Goal: Information Seeking & Learning: Compare options

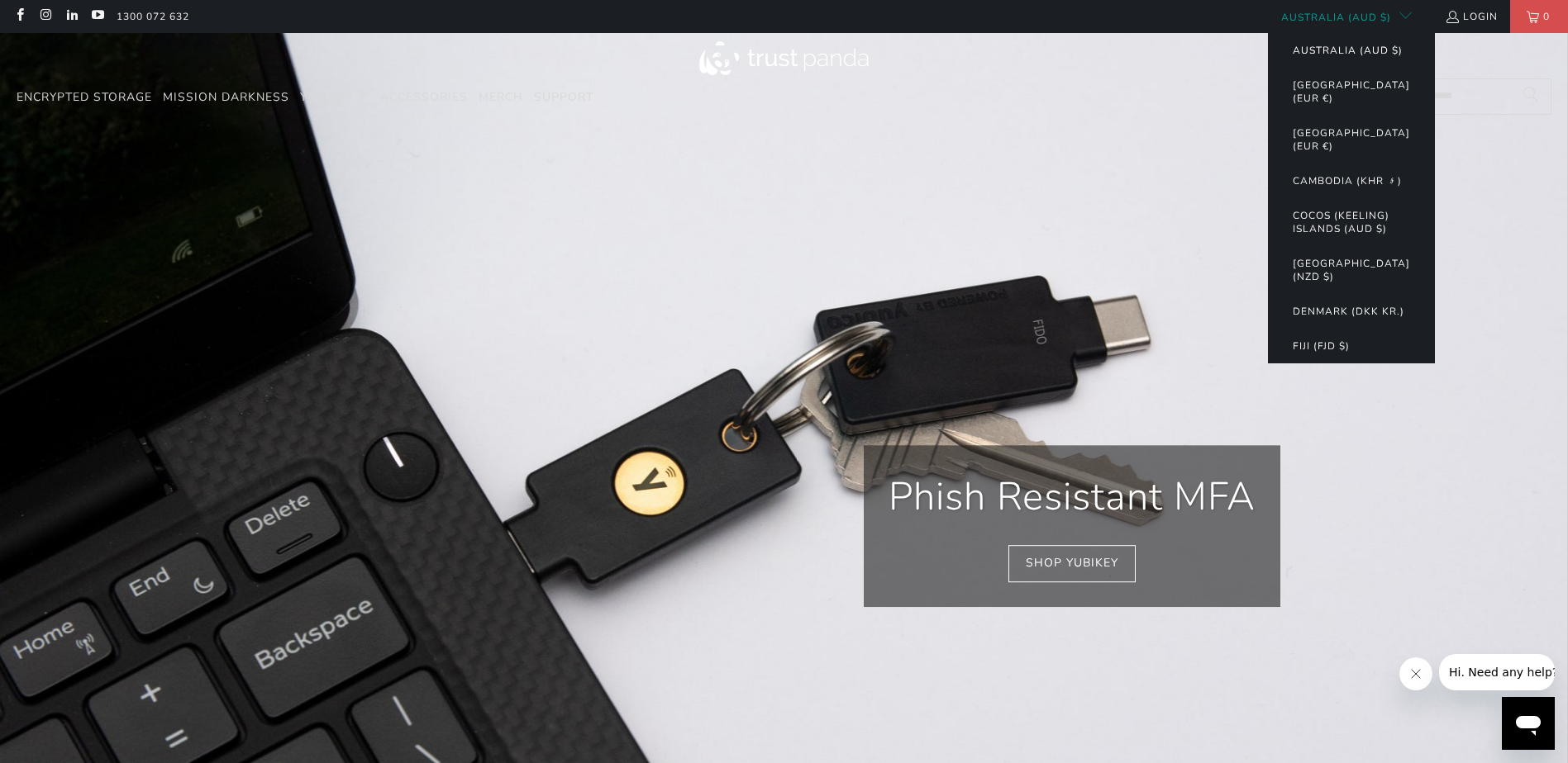
click at [1348, 48] on button "Australia (AUD $)" at bounding box center [1347, 51] width 143 height 34
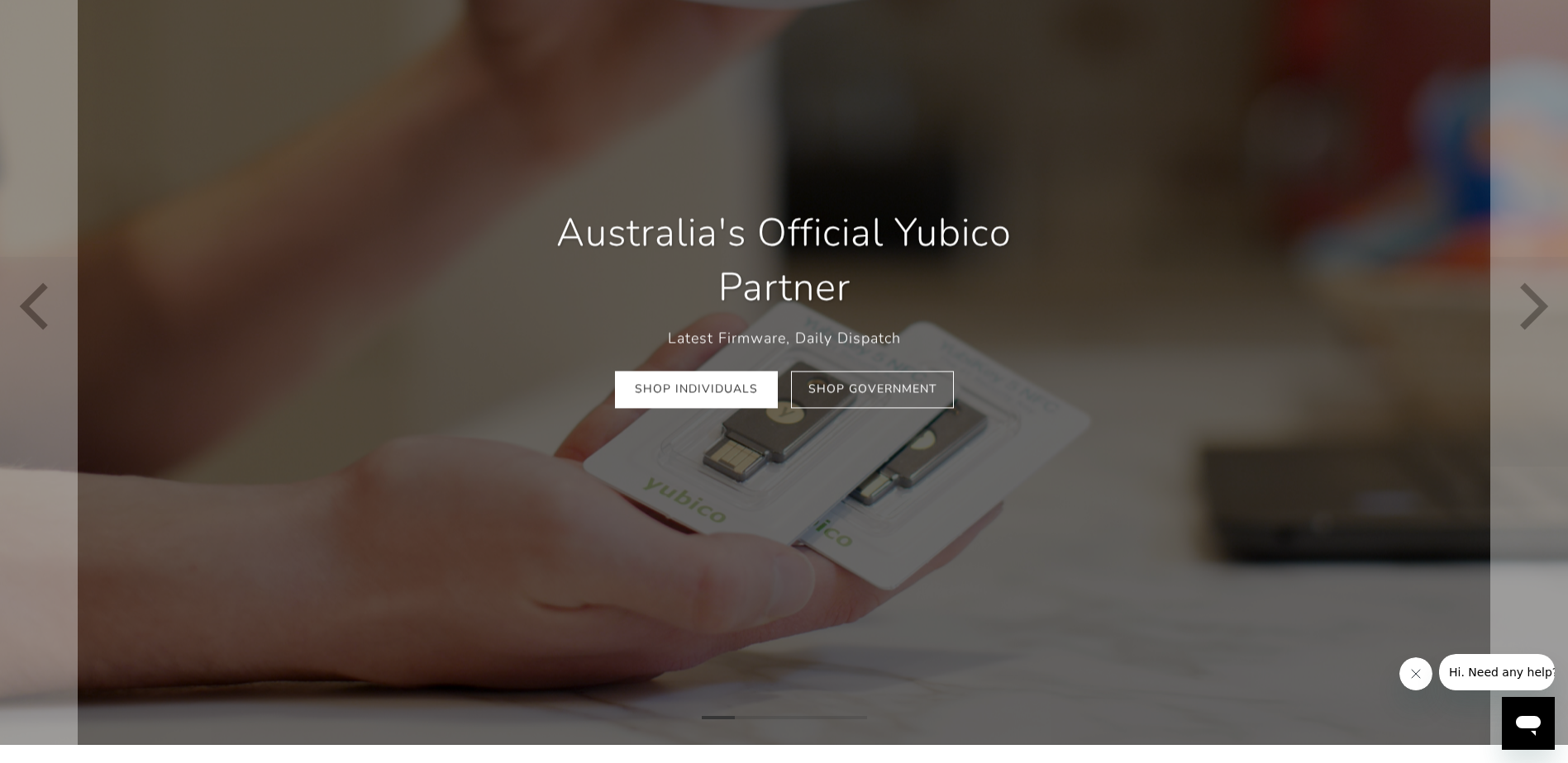
scroll to position [166, 0]
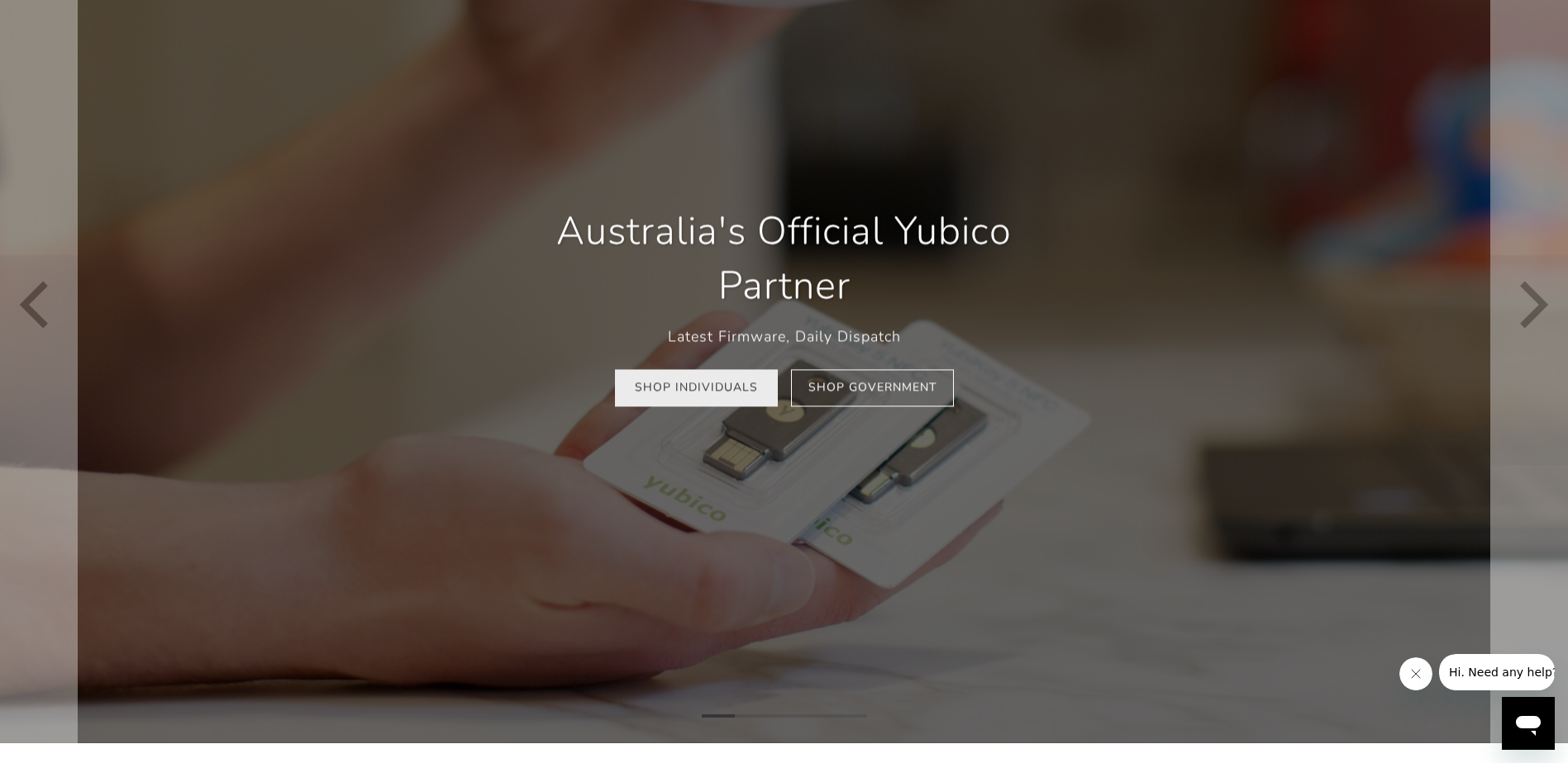
click at [712, 394] on link "Shop Individuals" at bounding box center [696, 388] width 163 height 37
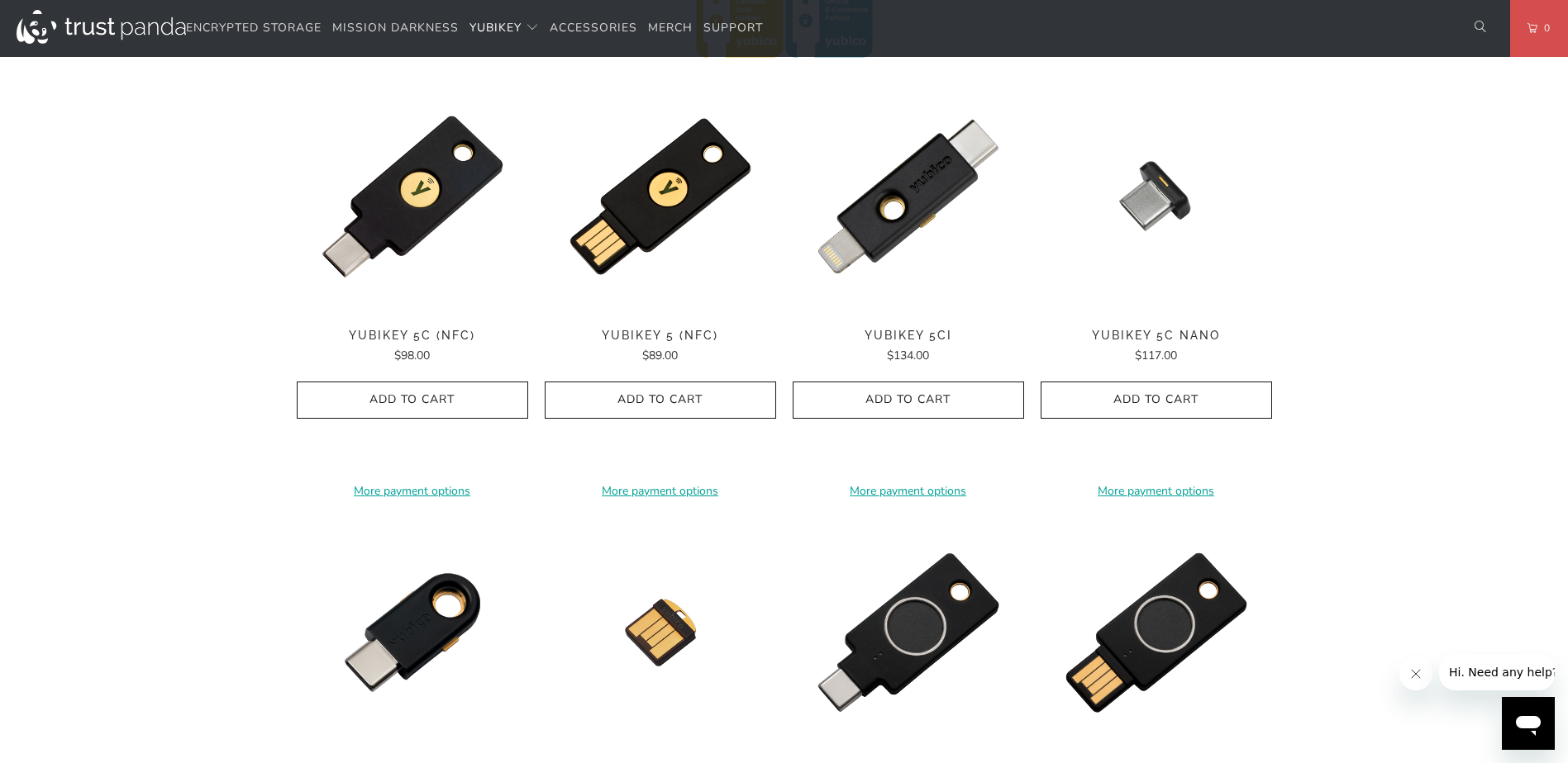
scroll to position [909, 0]
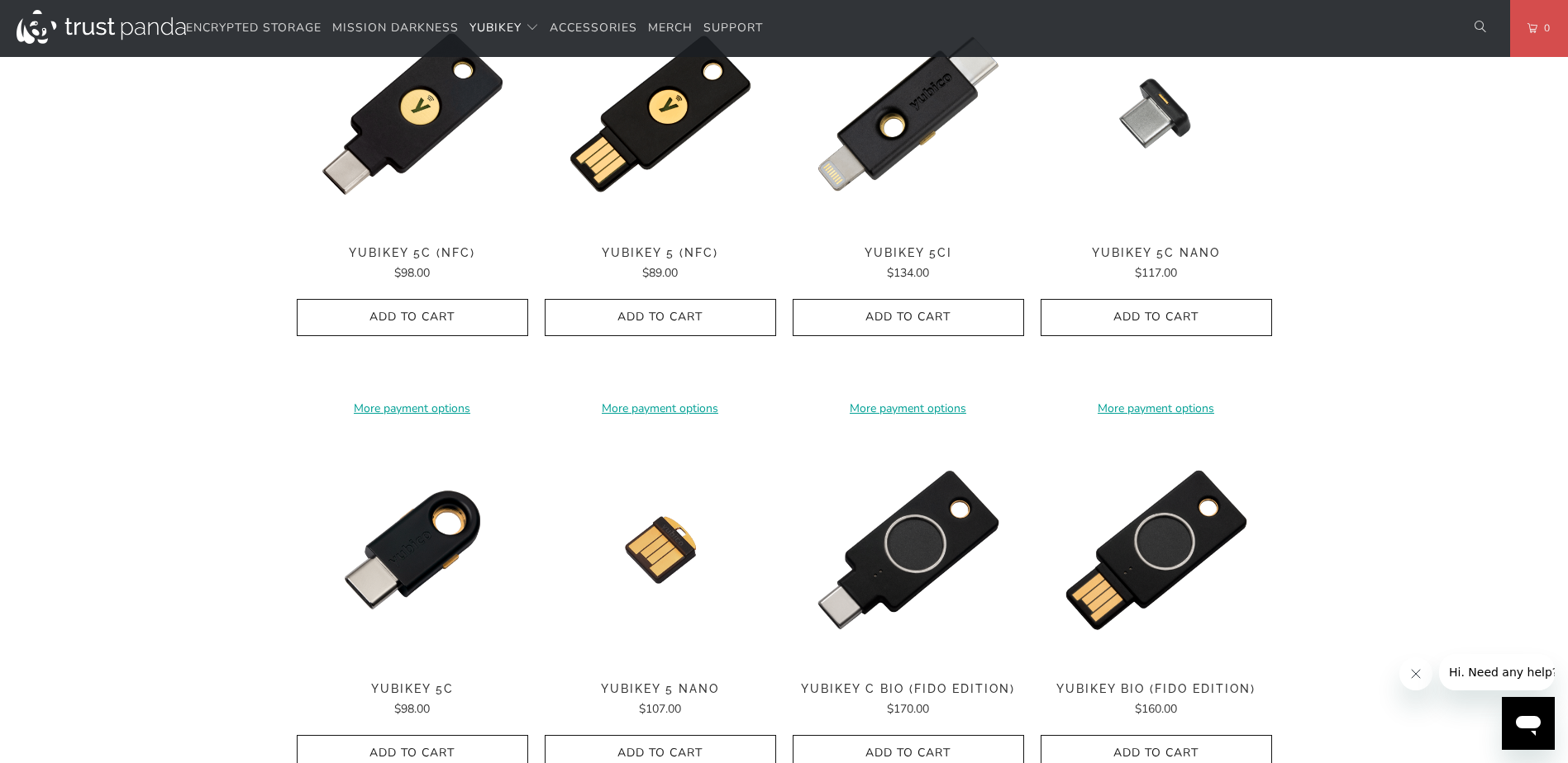
click at [425, 261] on div "YubiKey 5C (NFC) $98.00" at bounding box center [413, 264] width 232 height 36
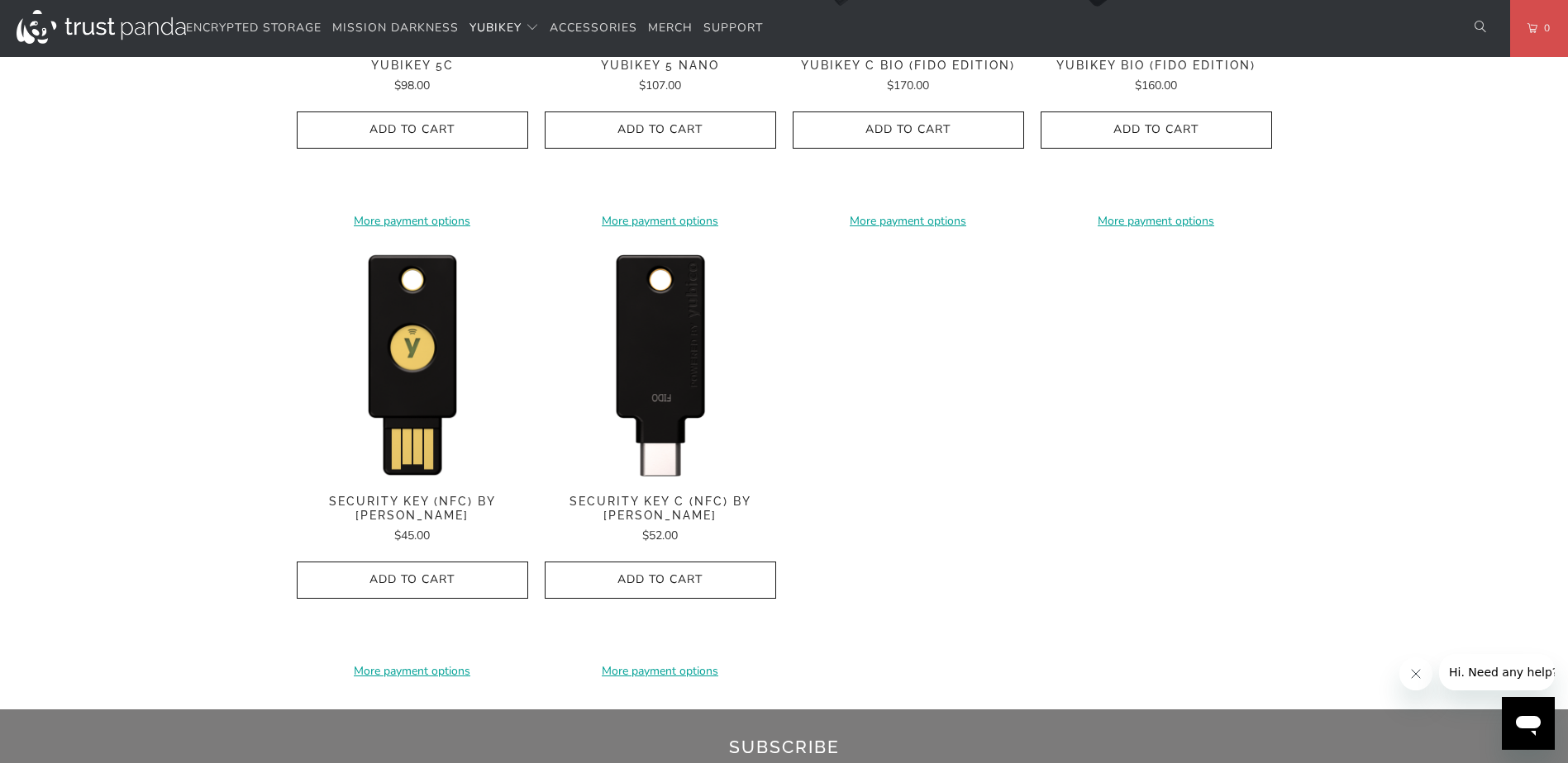
scroll to position [1570, 0]
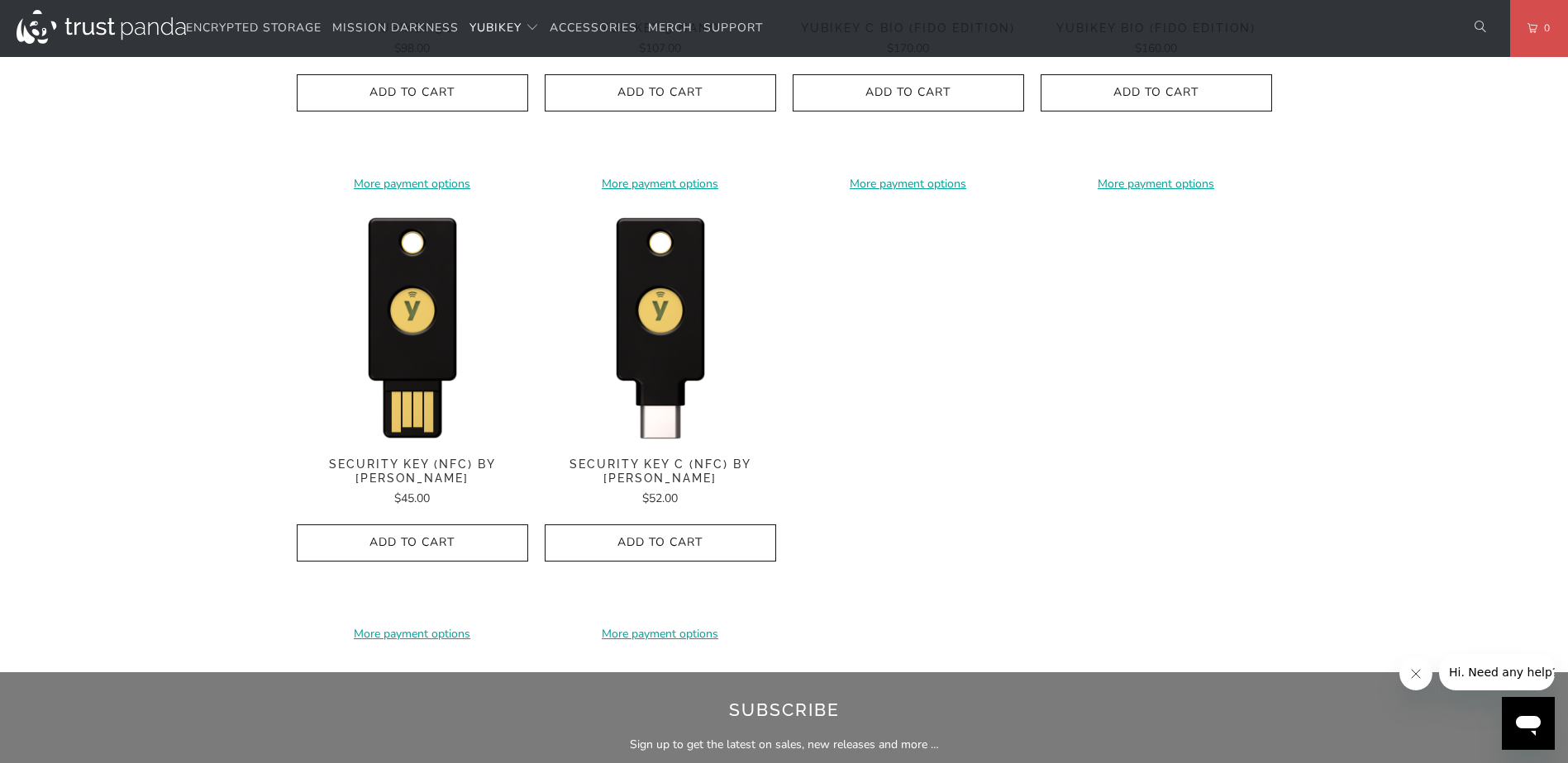
click at [659, 463] on span "Security Key C (NFC) by Yubico" at bounding box center [660, 471] width 232 height 28
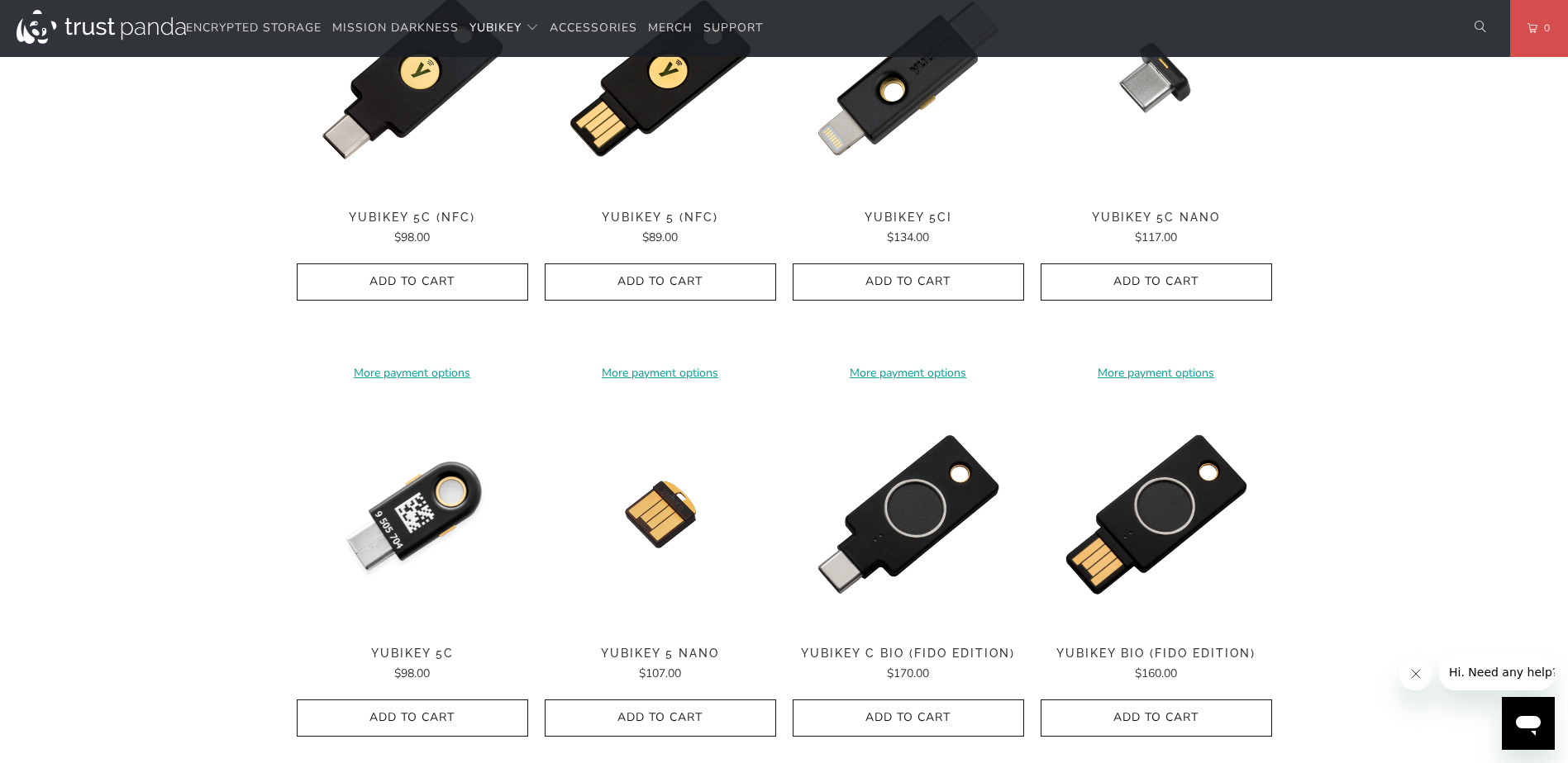
scroll to position [743, 0]
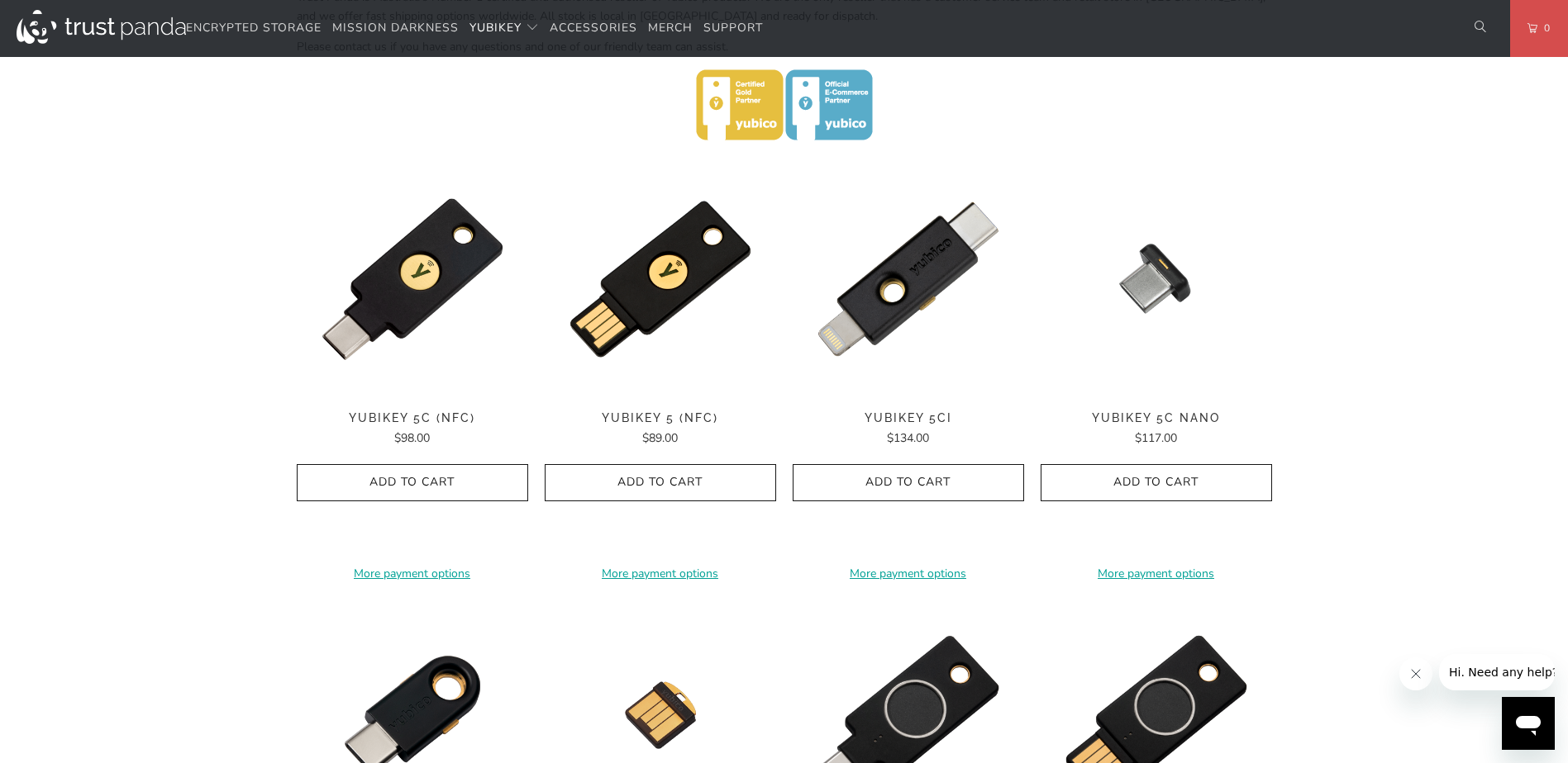
click at [410, 421] on span "YubiKey 5C (NFC)" at bounding box center [413, 418] width 232 height 14
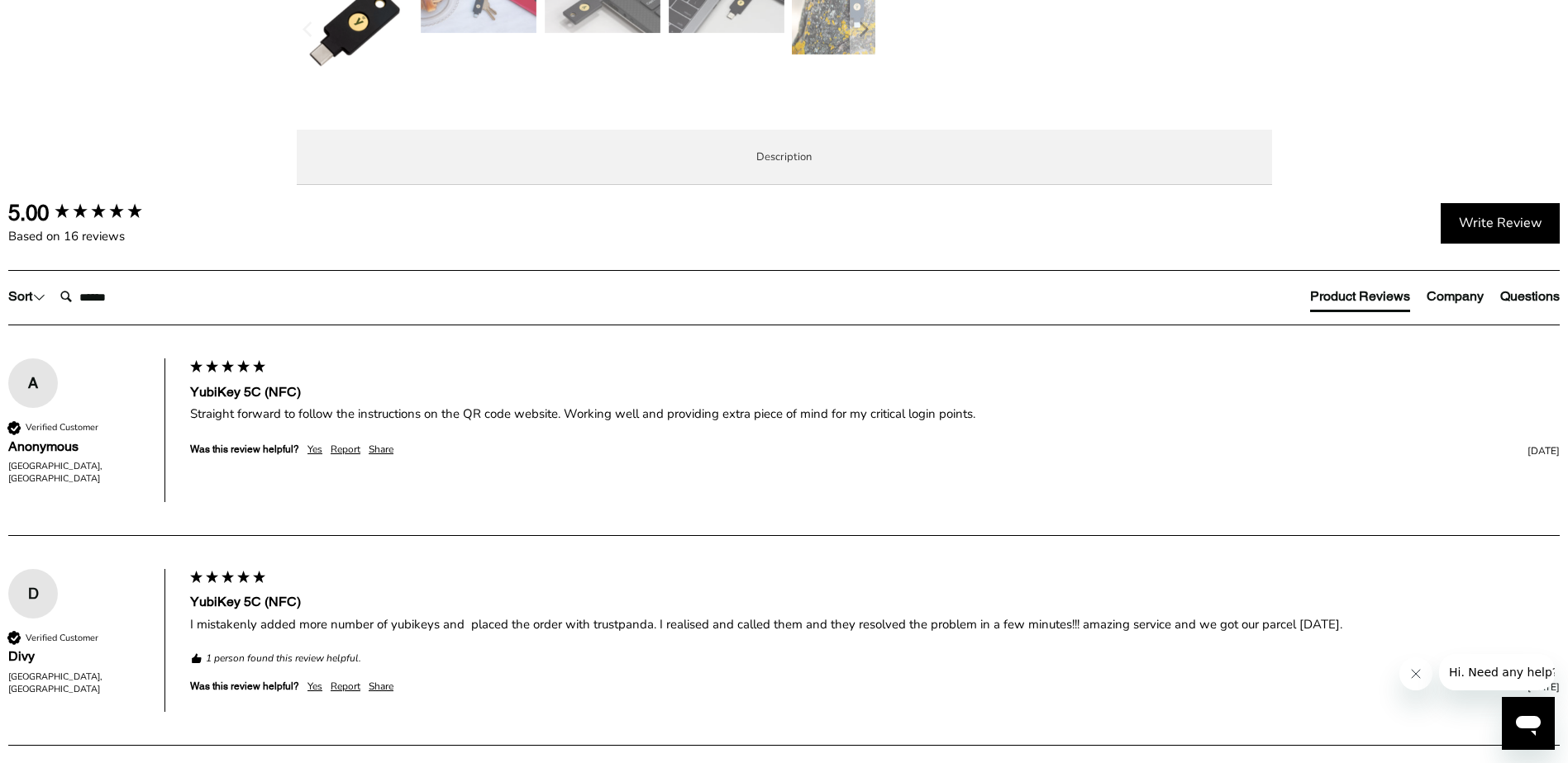
scroll to position [827, 0]
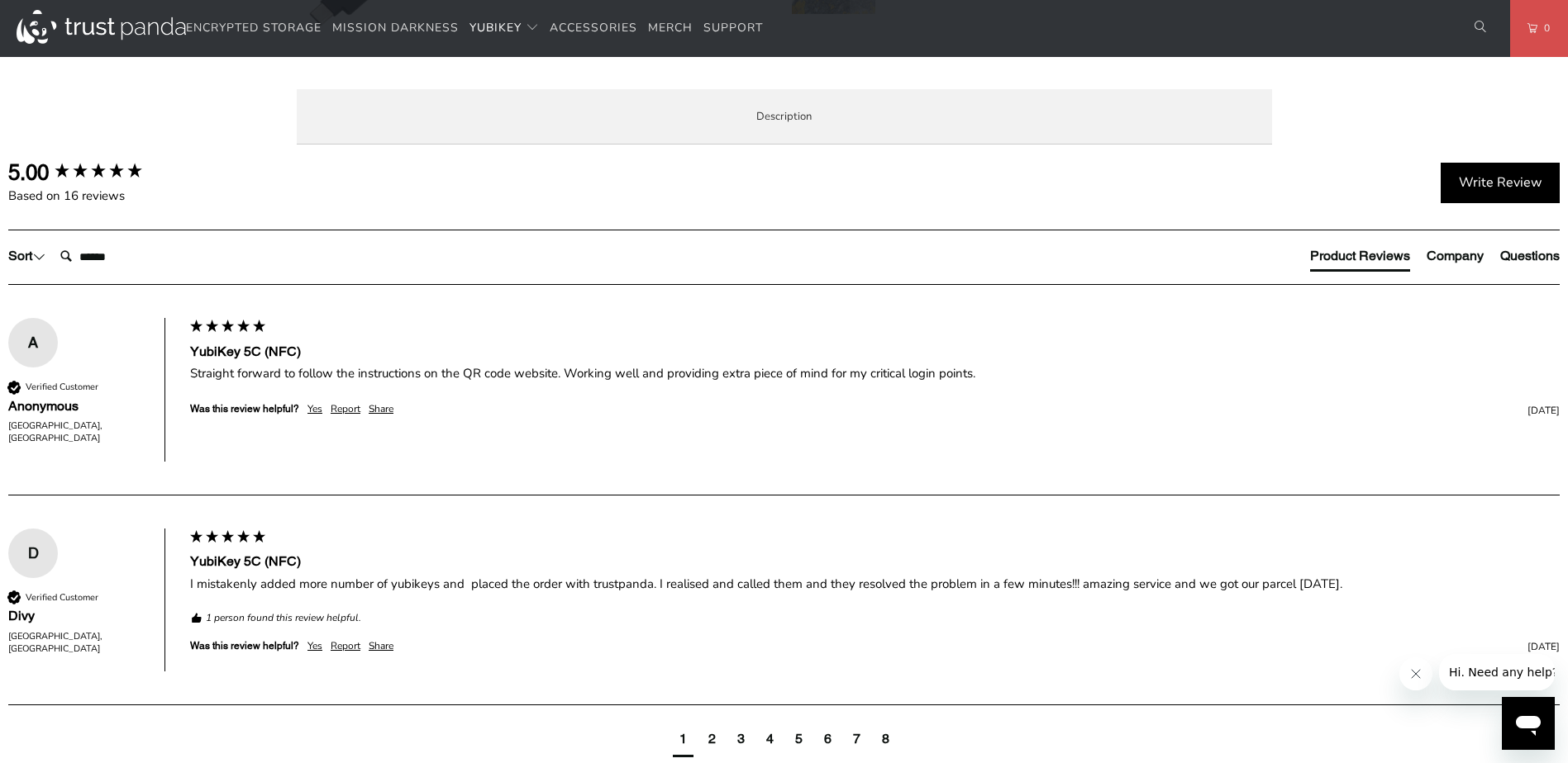
click at [0, 0] on span "Specifications" at bounding box center [0, 0] width 0 height 0
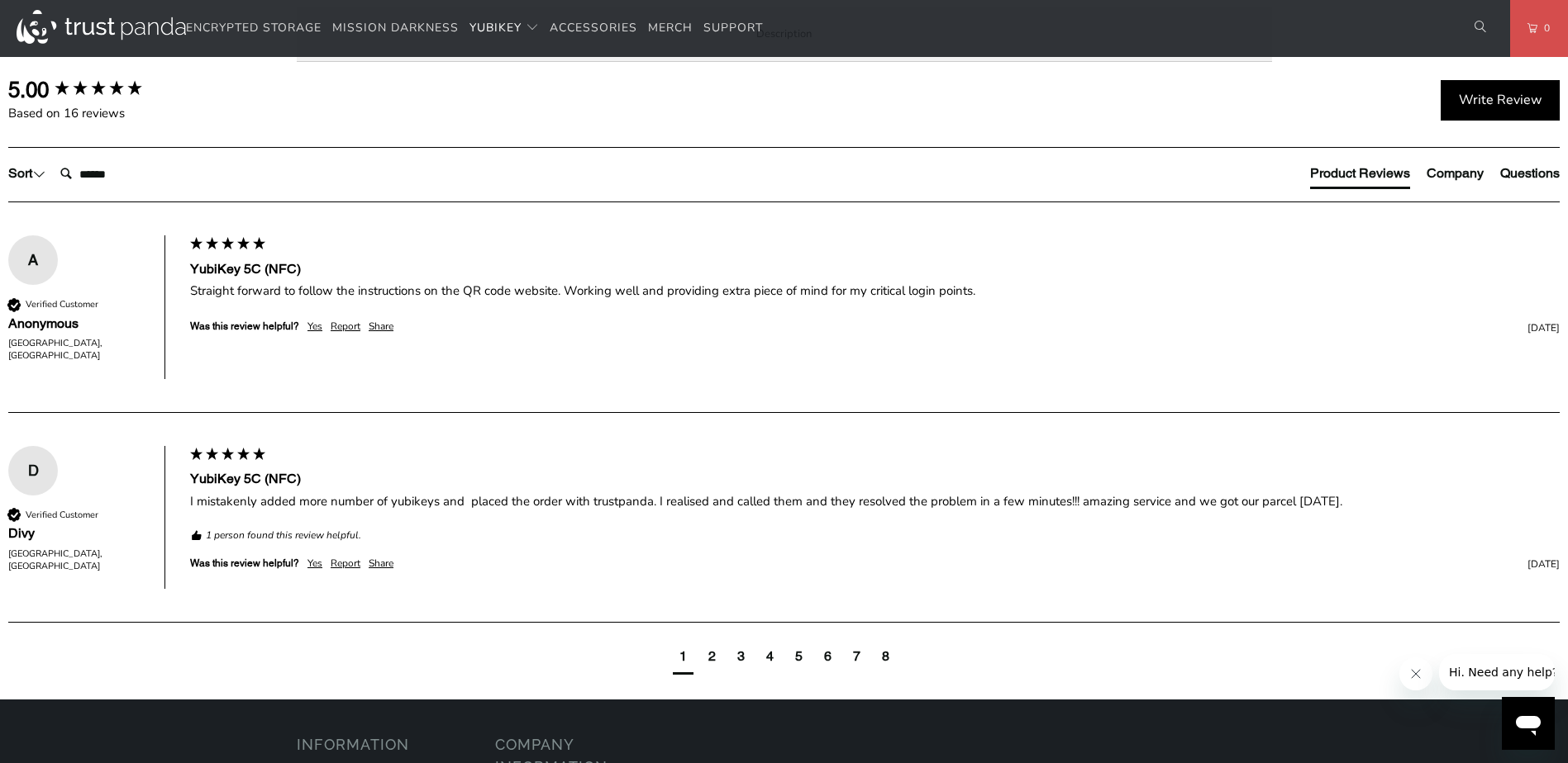
scroll to position [991, 0]
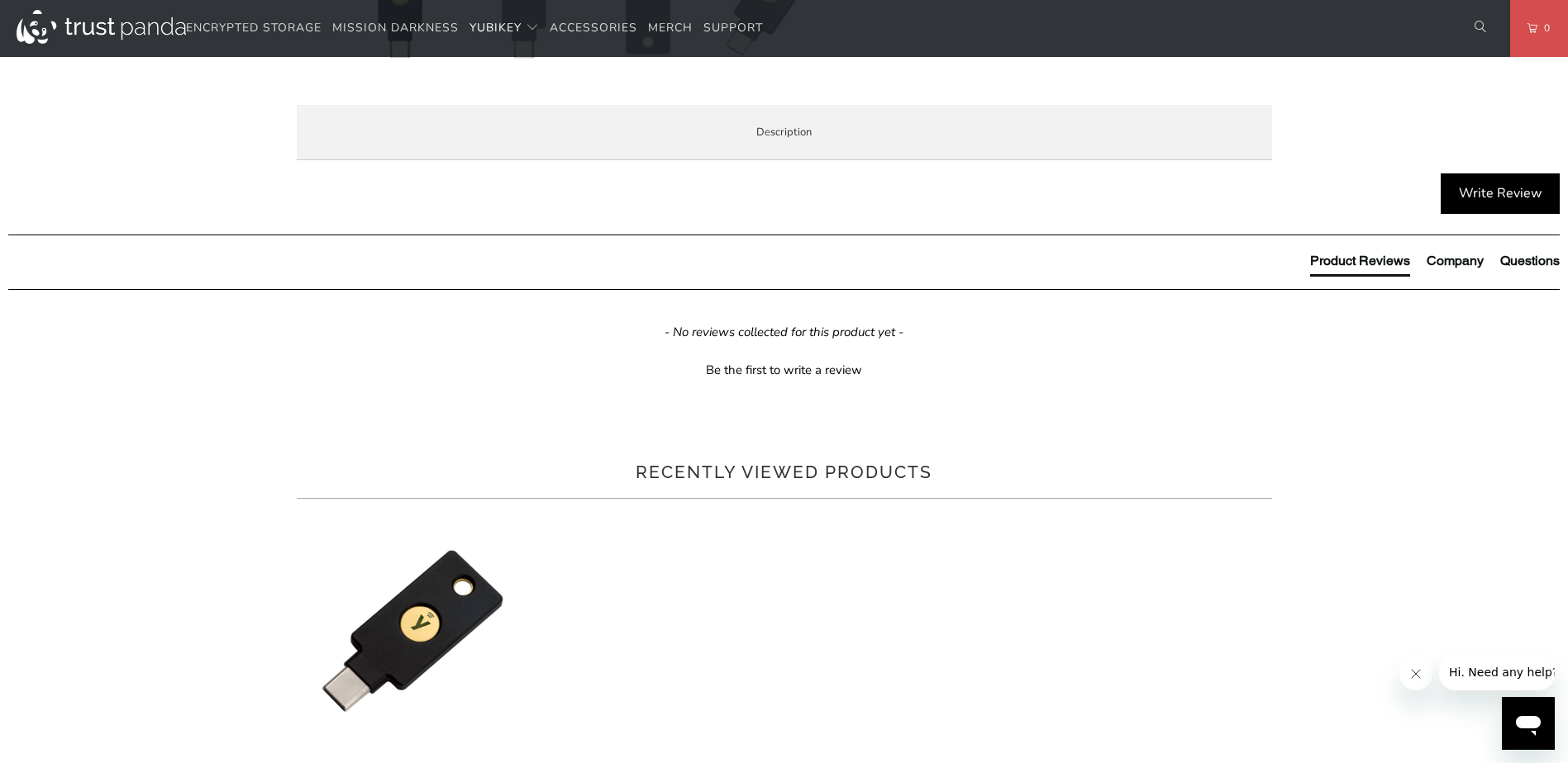
scroll to position [743, 0]
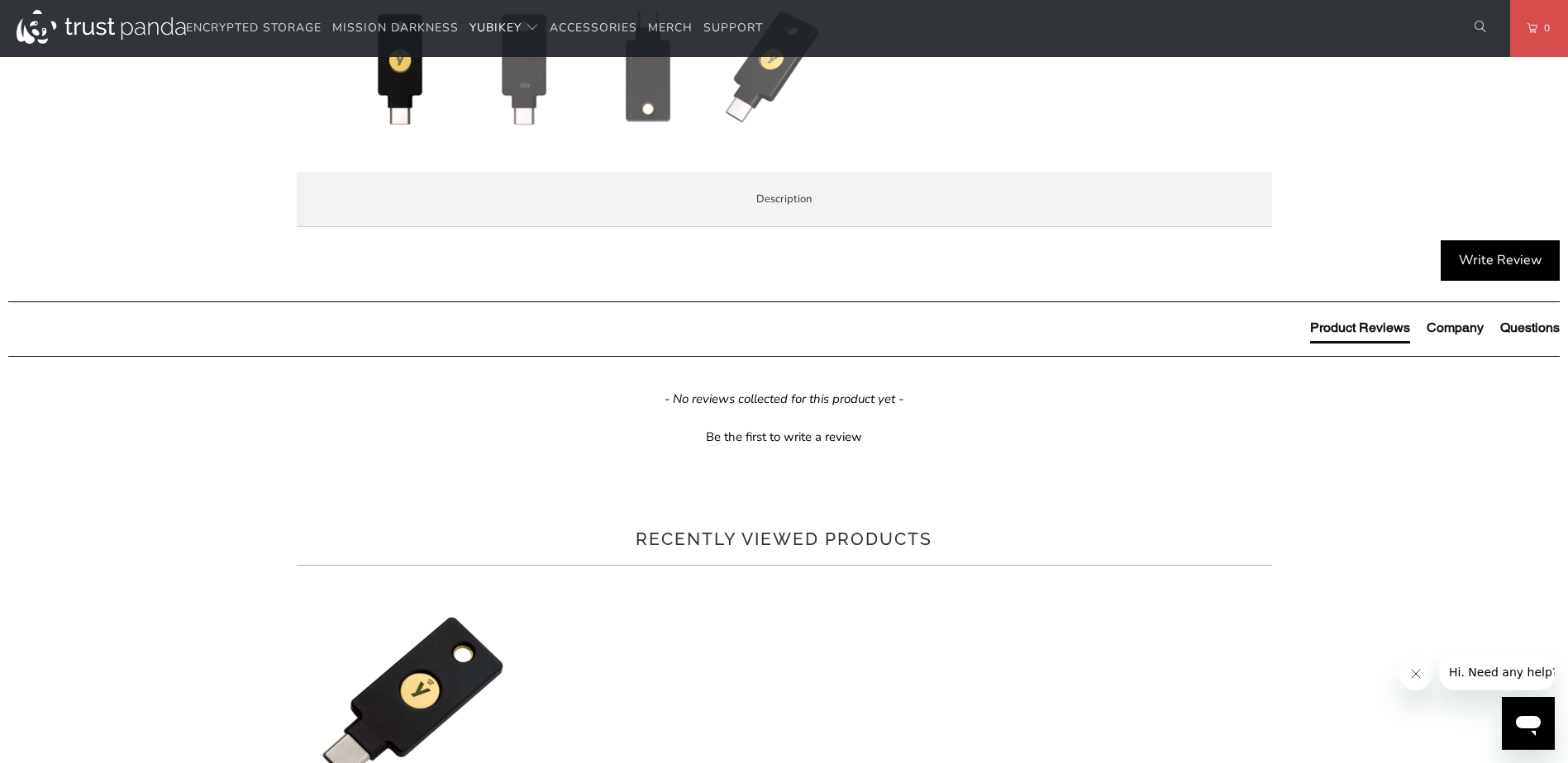
click at [0, 0] on div "Overview Specifications Enterprise and Government Local Service & Support Overv…" at bounding box center [0, 0] width 0 height 0
click at [0, 0] on span "Specifications" at bounding box center [0, 0] width 0 height 0
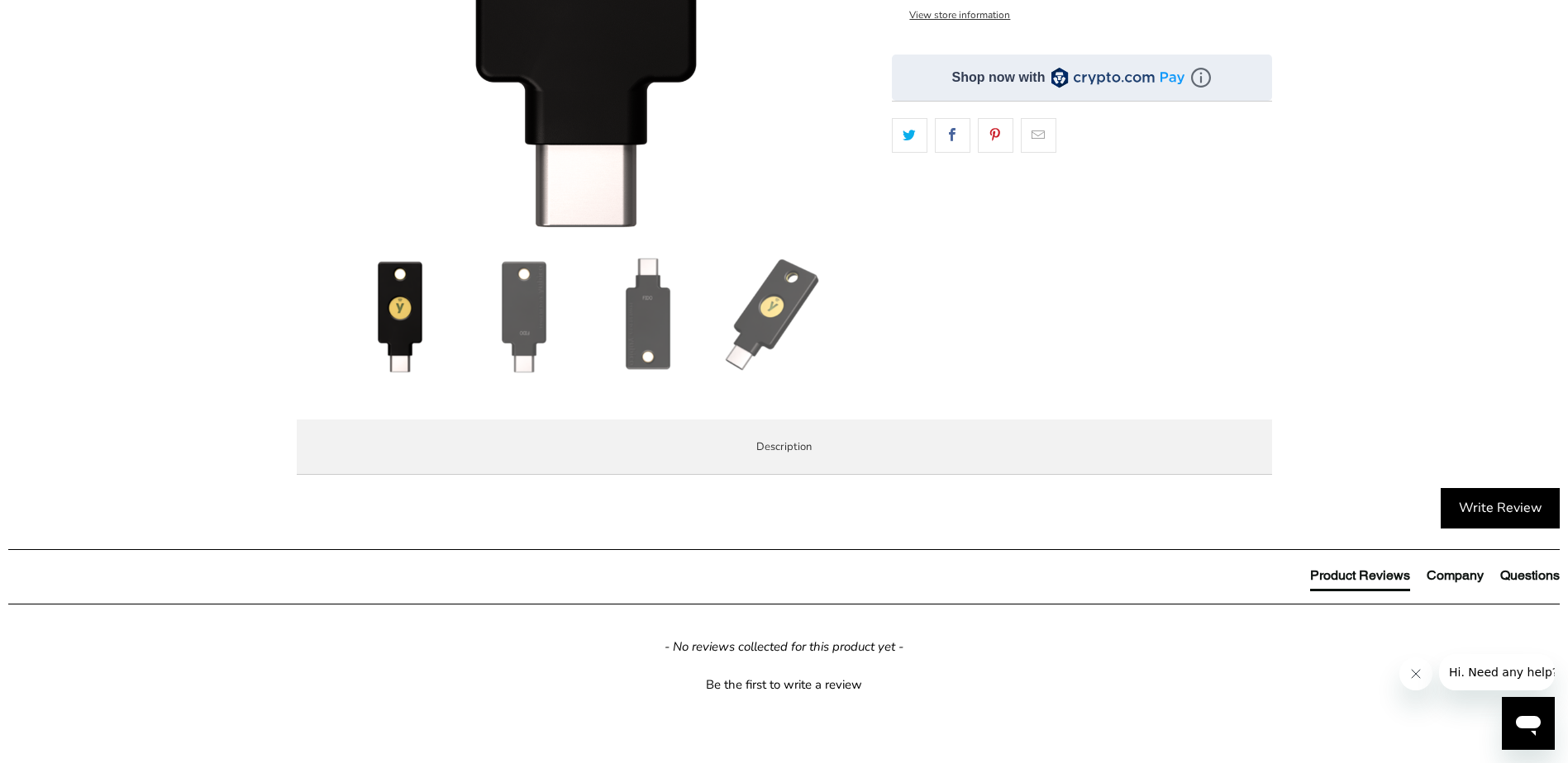
scroll to position [0, 0]
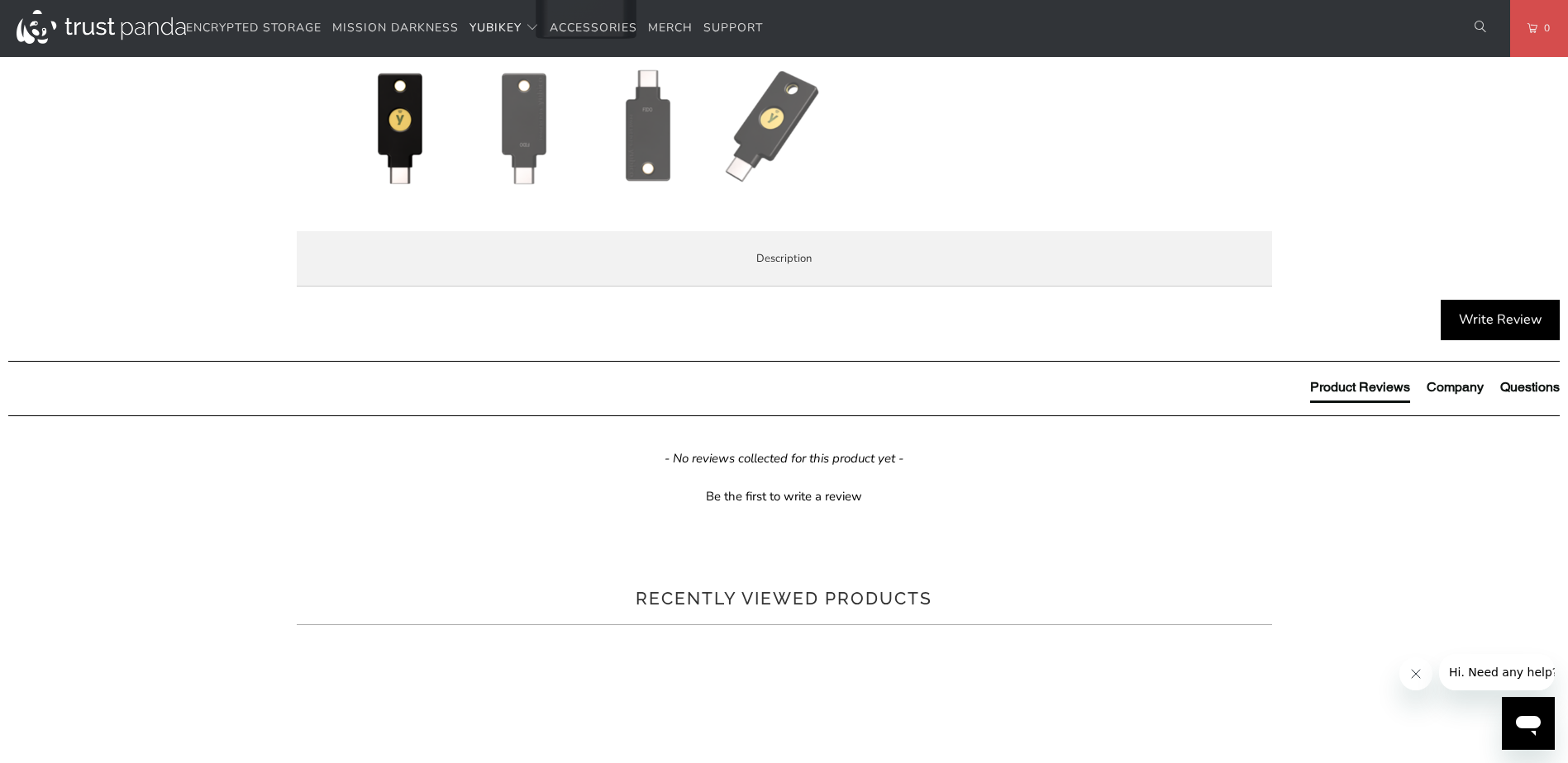
scroll to position [827, 0]
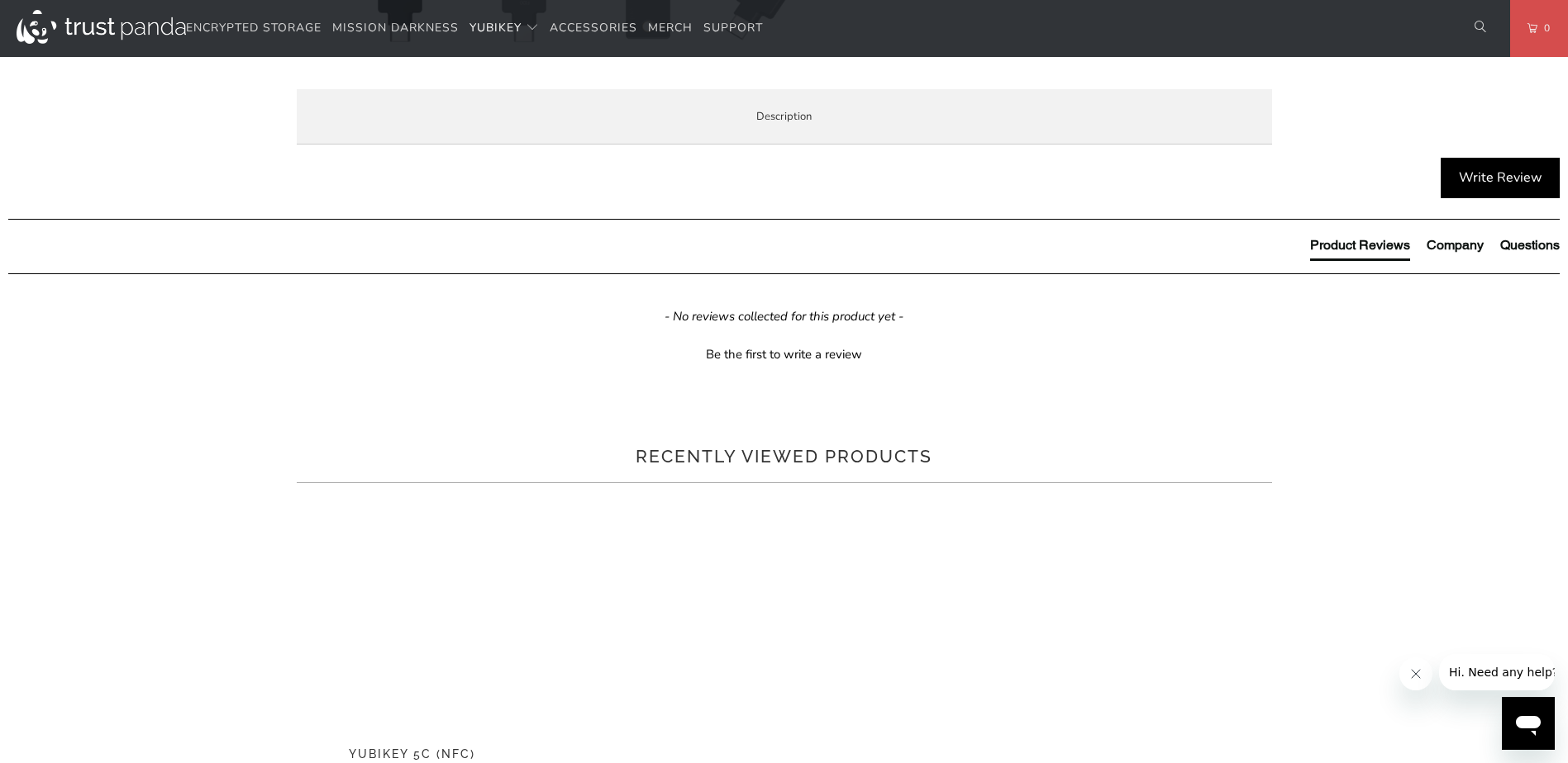
click at [0, 0] on span "Specifications" at bounding box center [0, 0] width 0 height 0
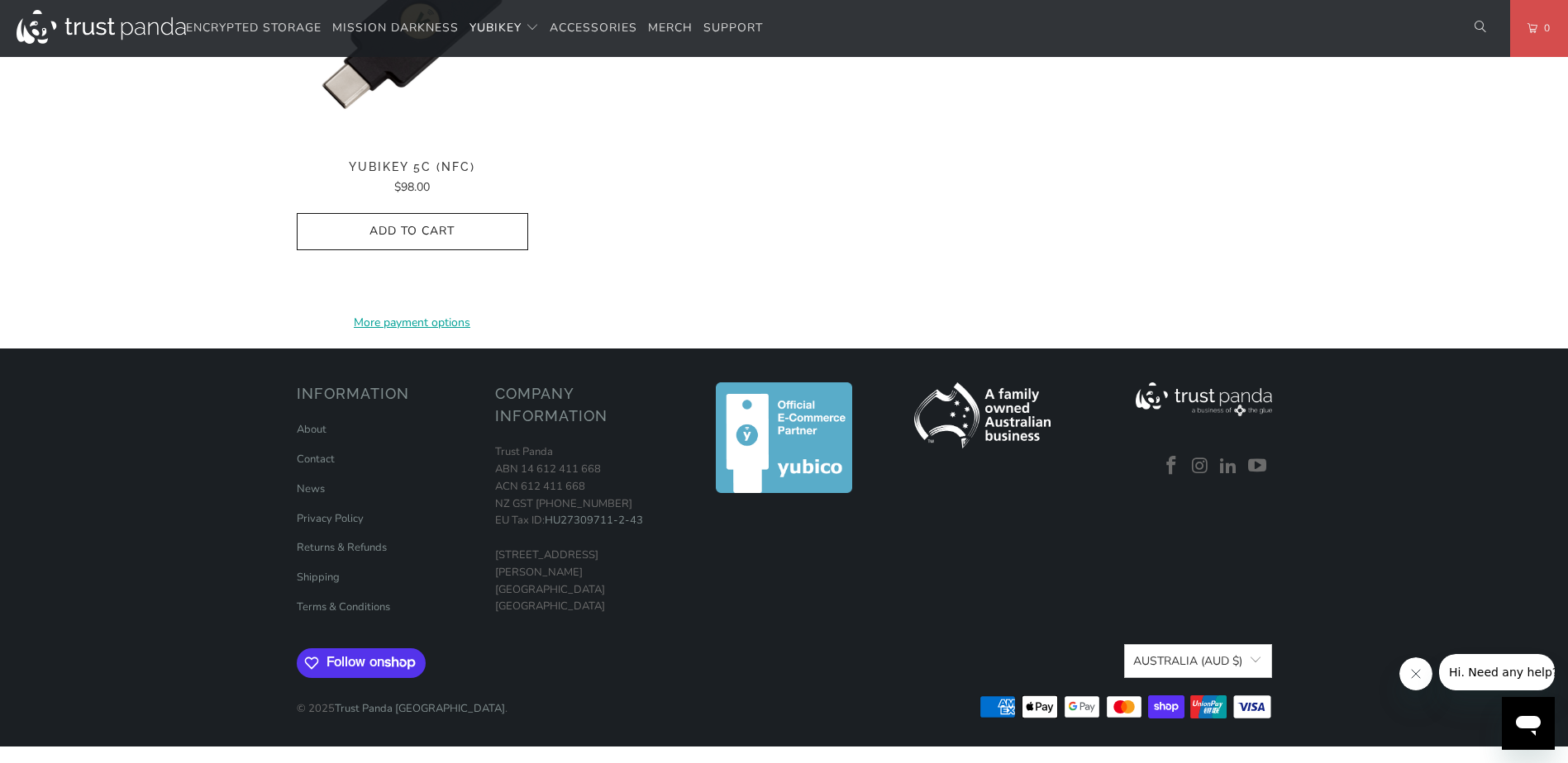
scroll to position [1900, 0]
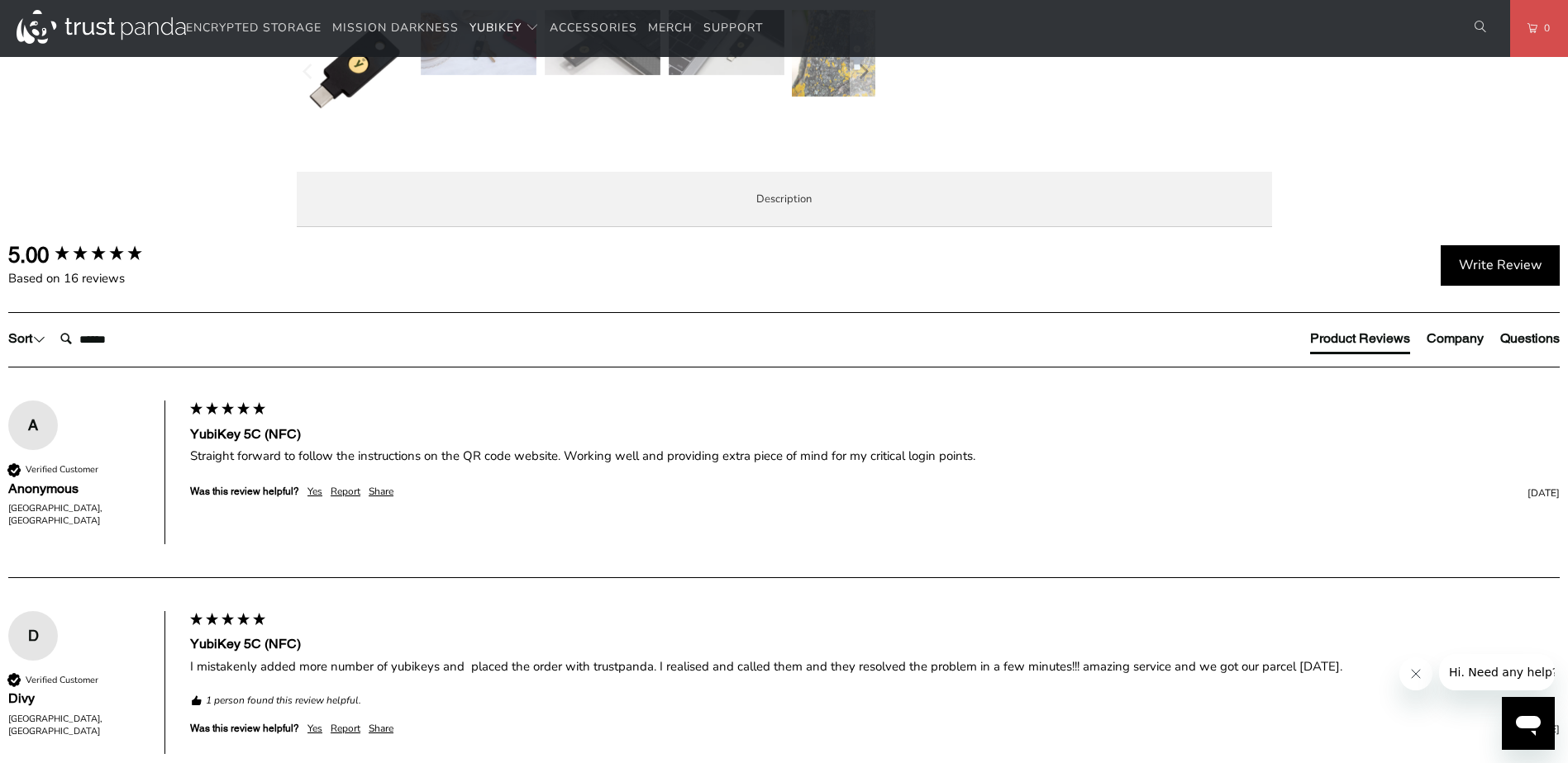
click at [0, 0] on span "Specifications" at bounding box center [0, 0] width 0 height 0
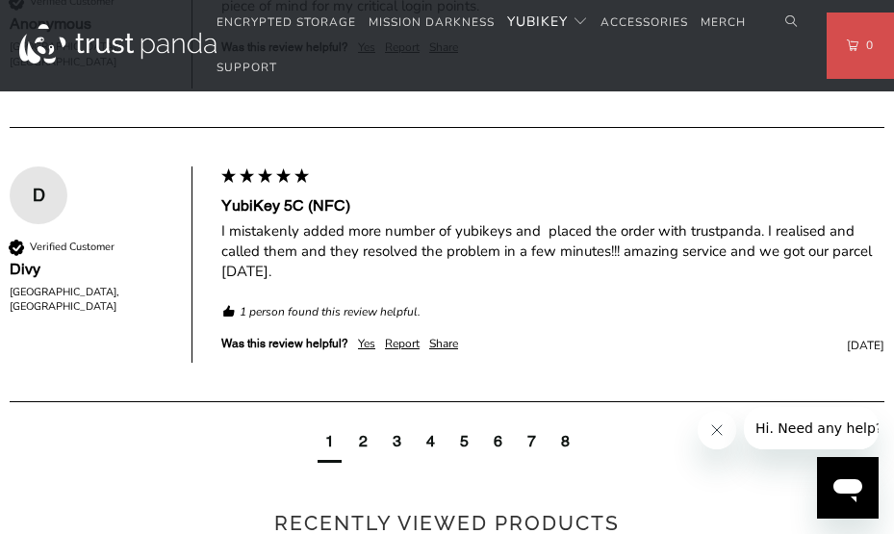
scroll to position [1223, 0]
